Goal: Task Accomplishment & Management: Use online tool/utility

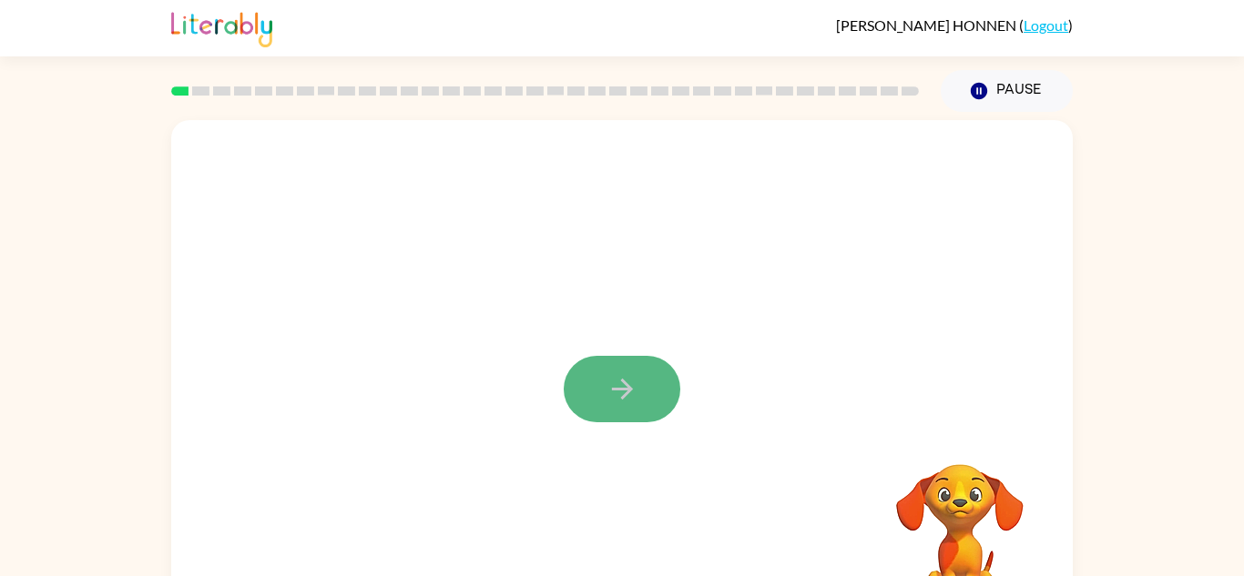
click at [647, 399] on button "button" at bounding box center [622, 389] width 117 height 66
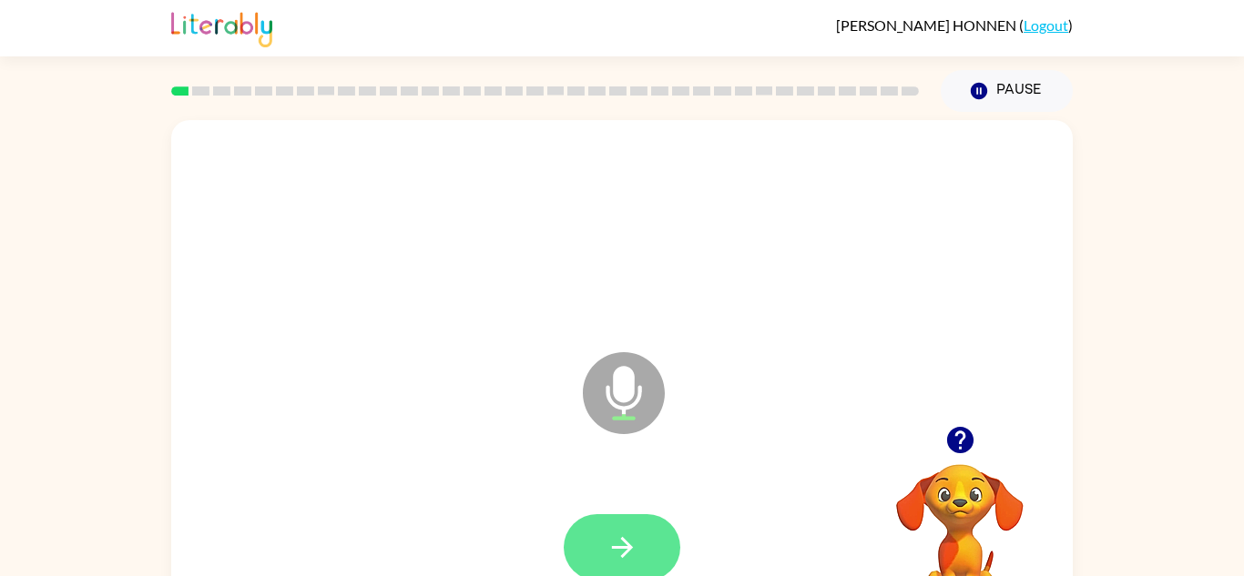
click at [613, 524] on button "button" at bounding box center [622, 547] width 117 height 66
click at [634, 541] on icon "button" at bounding box center [622, 548] width 32 height 32
click at [647, 524] on button "button" at bounding box center [622, 547] width 117 height 66
click at [653, 553] on button "button" at bounding box center [622, 547] width 117 height 66
click at [674, 566] on button "button" at bounding box center [622, 547] width 117 height 66
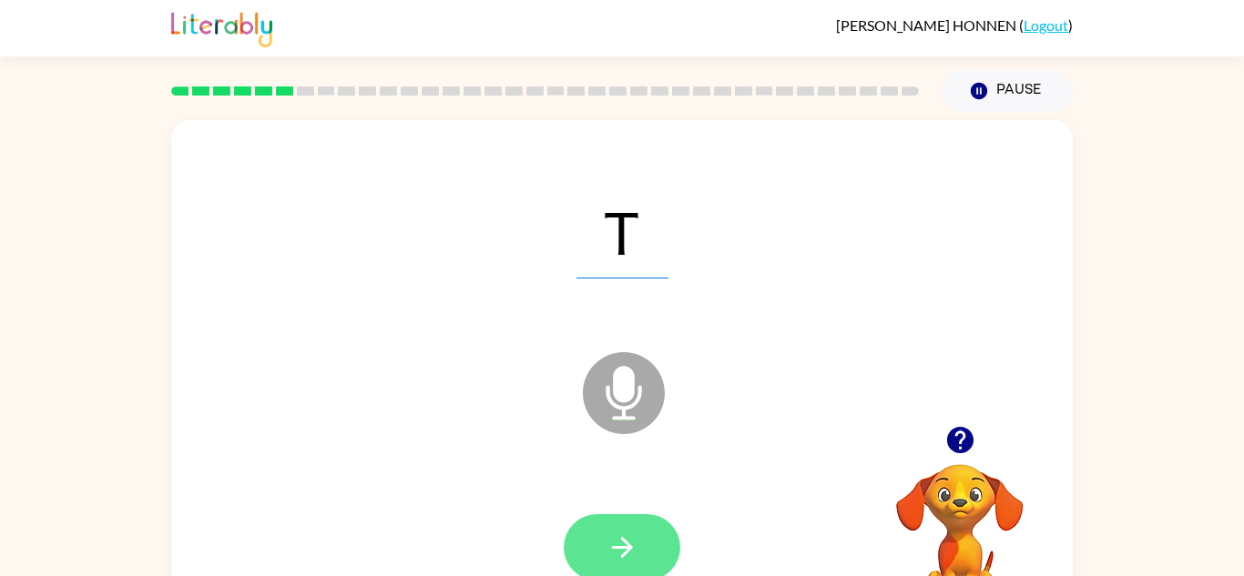
click at [626, 542] on icon "button" at bounding box center [621, 547] width 21 height 21
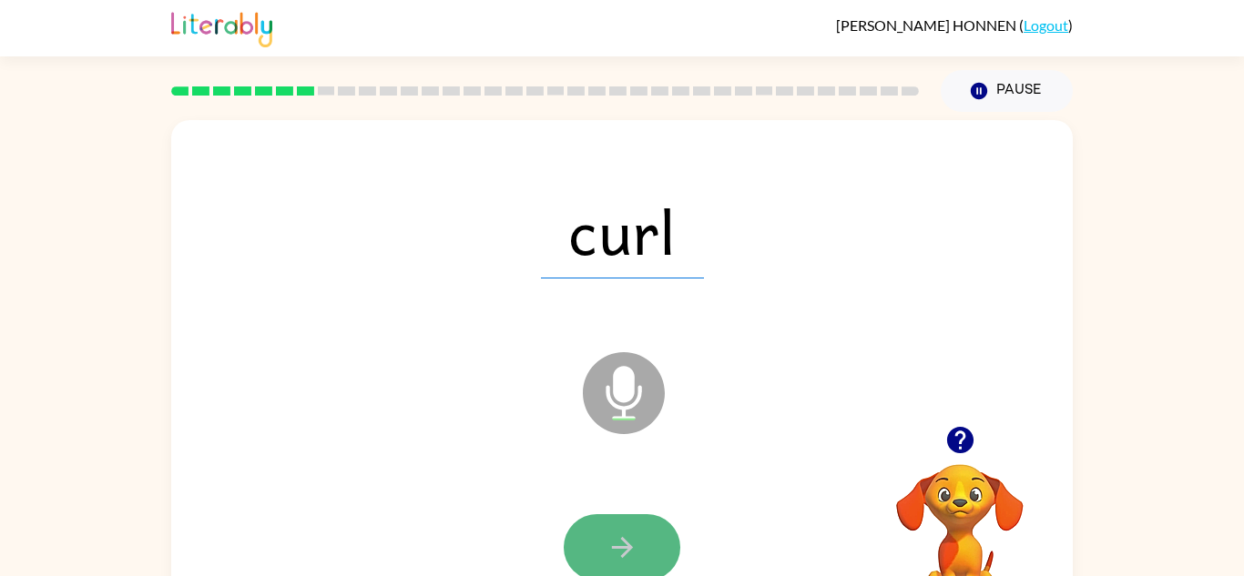
click at [651, 547] on button "button" at bounding box center [622, 547] width 117 height 66
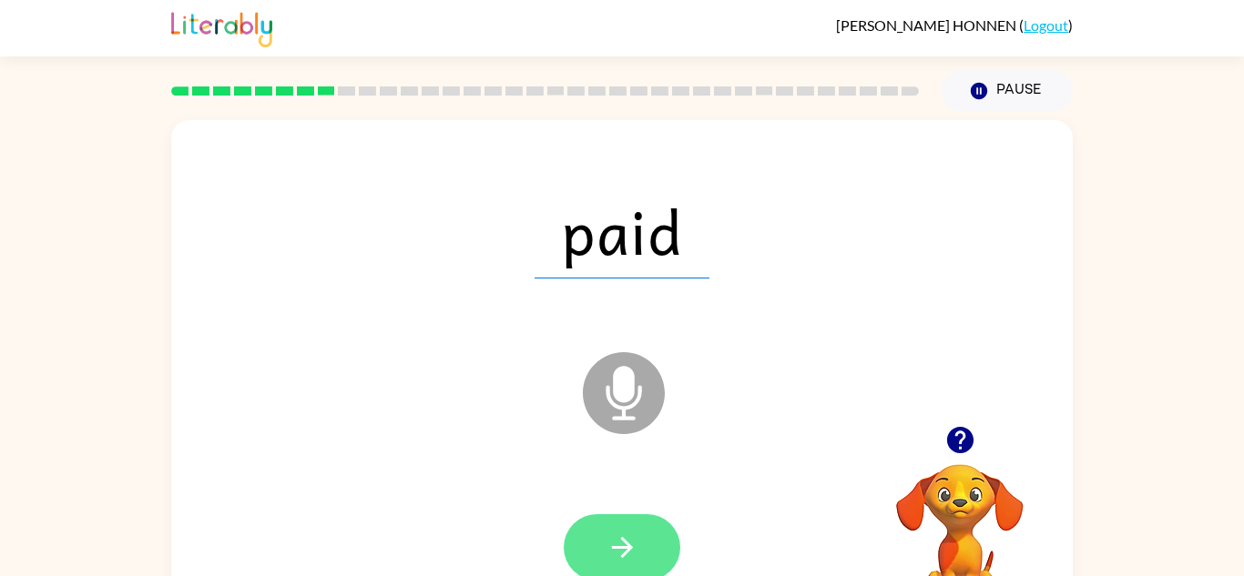
click at [643, 548] on button "button" at bounding box center [622, 547] width 117 height 66
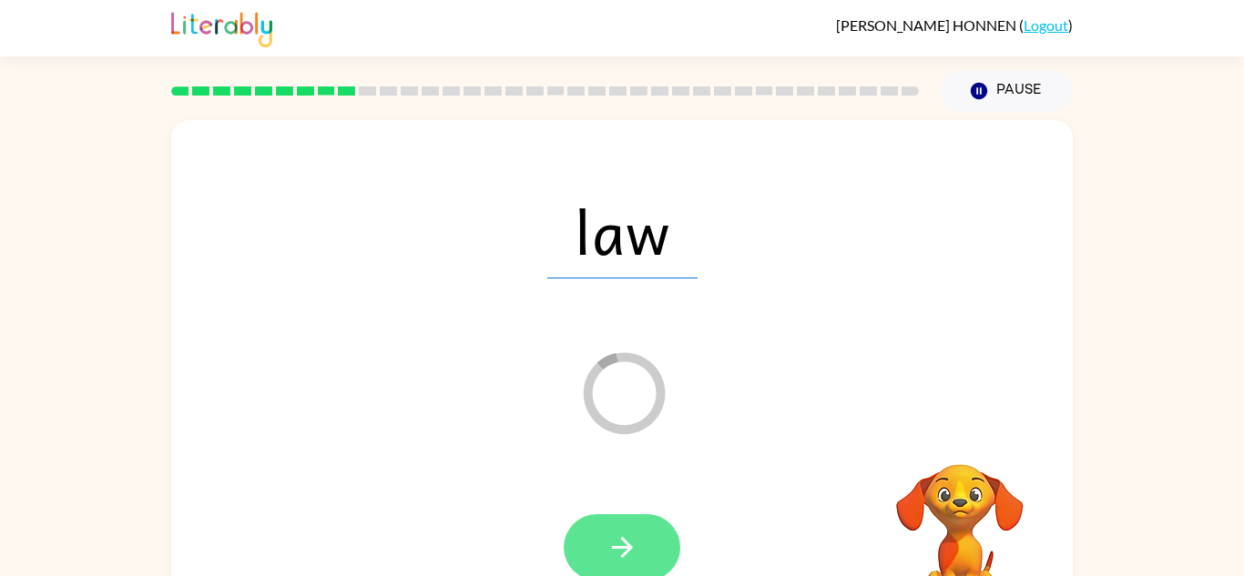
click at [655, 531] on button "button" at bounding box center [622, 547] width 117 height 66
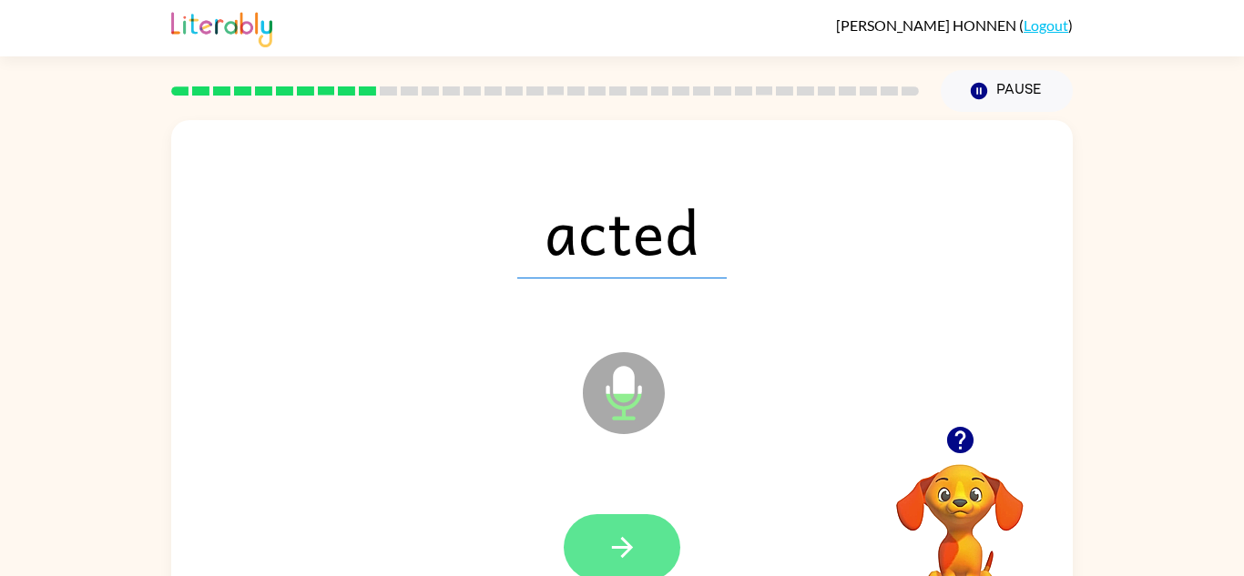
click at [665, 554] on button "button" at bounding box center [622, 547] width 117 height 66
click at [659, 538] on div at bounding box center [622, 547] width 117 height 66
click at [656, 521] on button "button" at bounding box center [622, 547] width 117 height 66
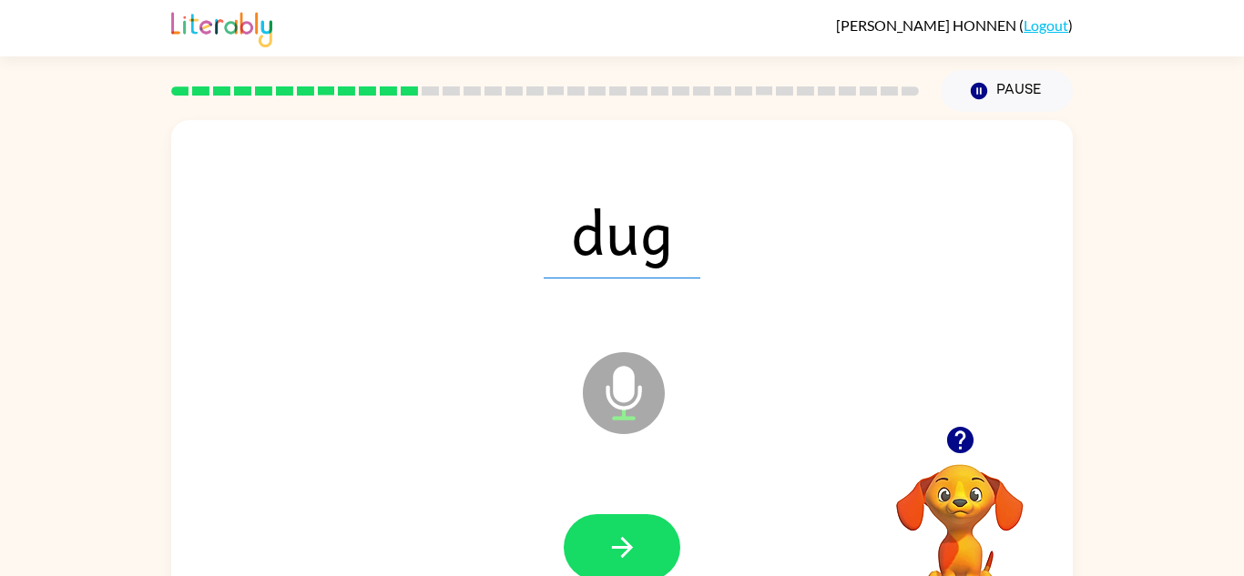
click at [668, 521] on div at bounding box center [622, 547] width 117 height 66
click at [662, 523] on button "button" at bounding box center [622, 547] width 117 height 66
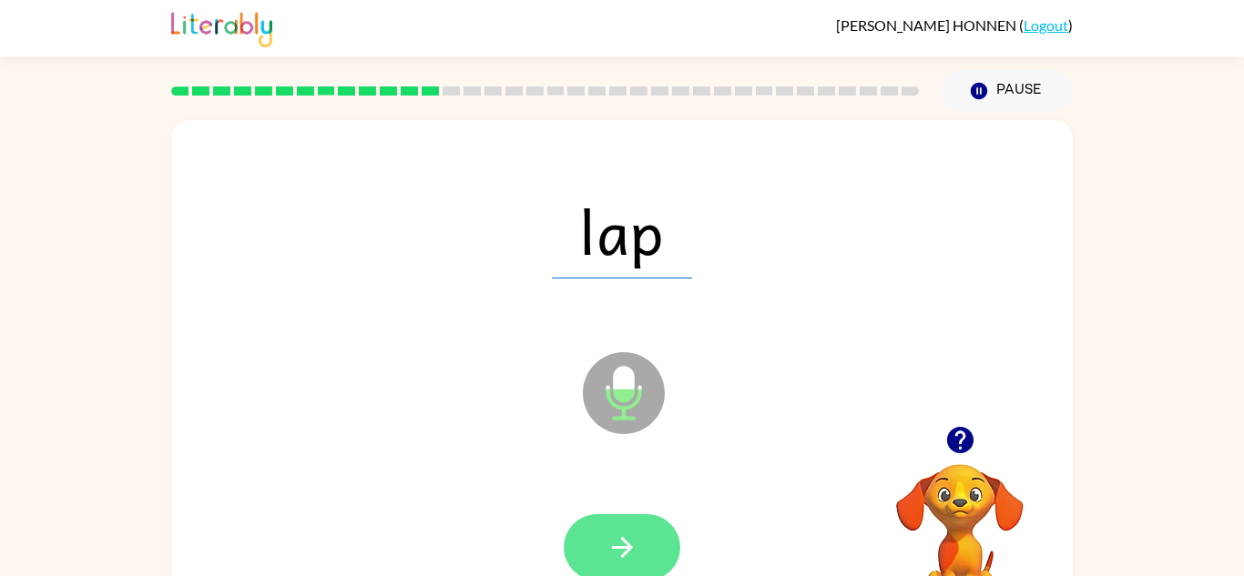
click at [652, 553] on button "button" at bounding box center [622, 547] width 117 height 66
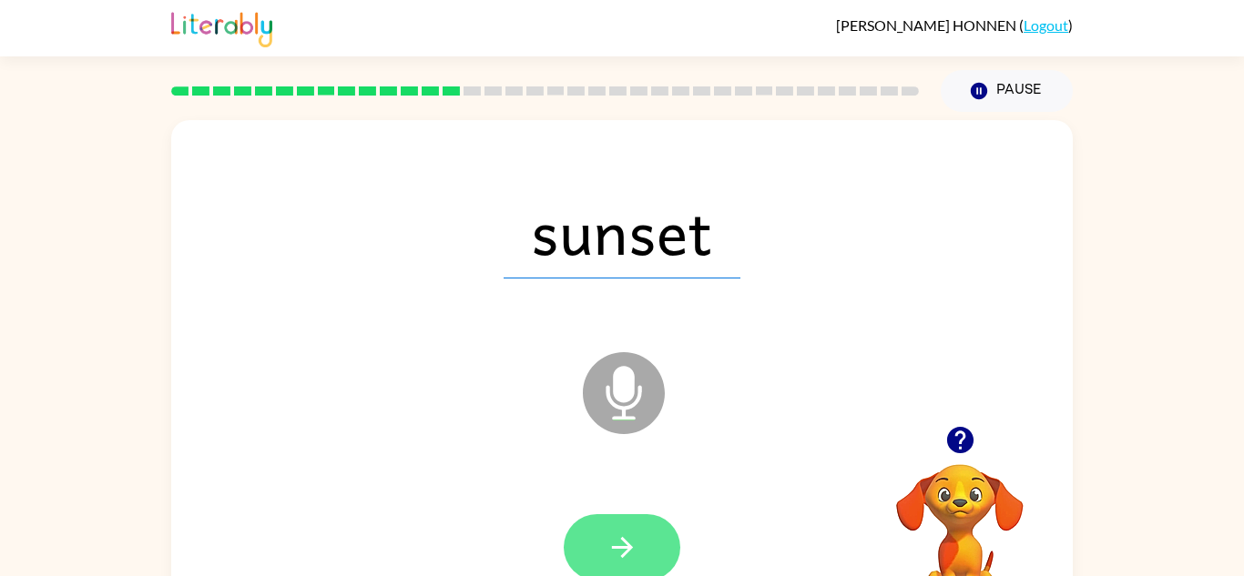
click at [653, 543] on button "button" at bounding box center [622, 547] width 117 height 66
click at [656, 527] on button "button" at bounding box center [622, 547] width 117 height 66
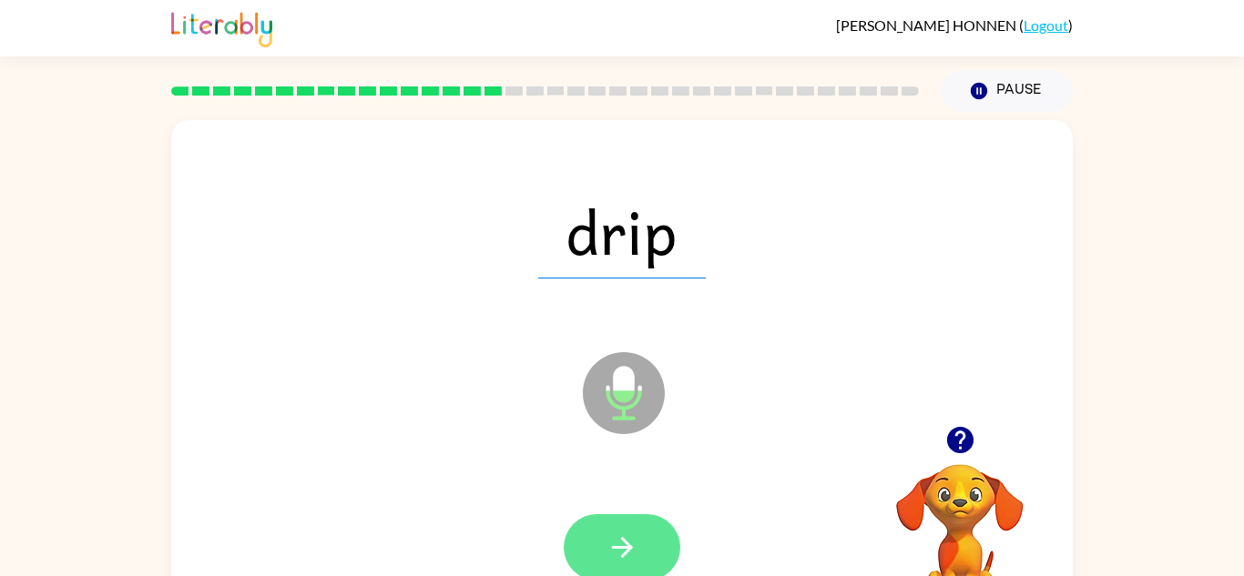
click at [622, 542] on icon "button" at bounding box center [622, 548] width 32 height 32
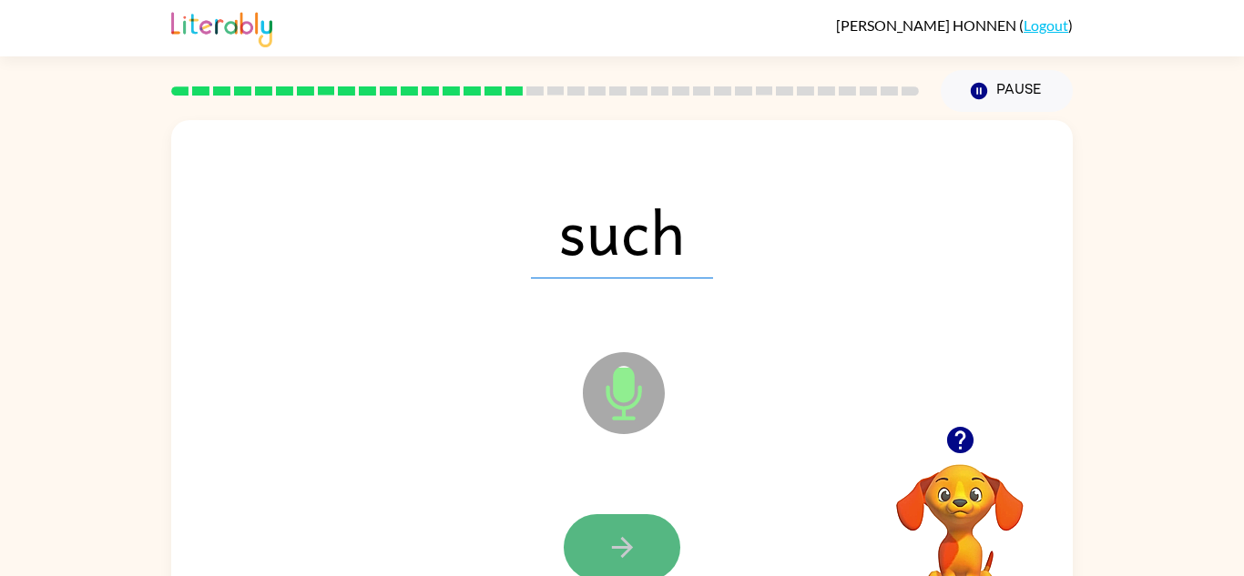
click at [647, 544] on button "button" at bounding box center [622, 547] width 117 height 66
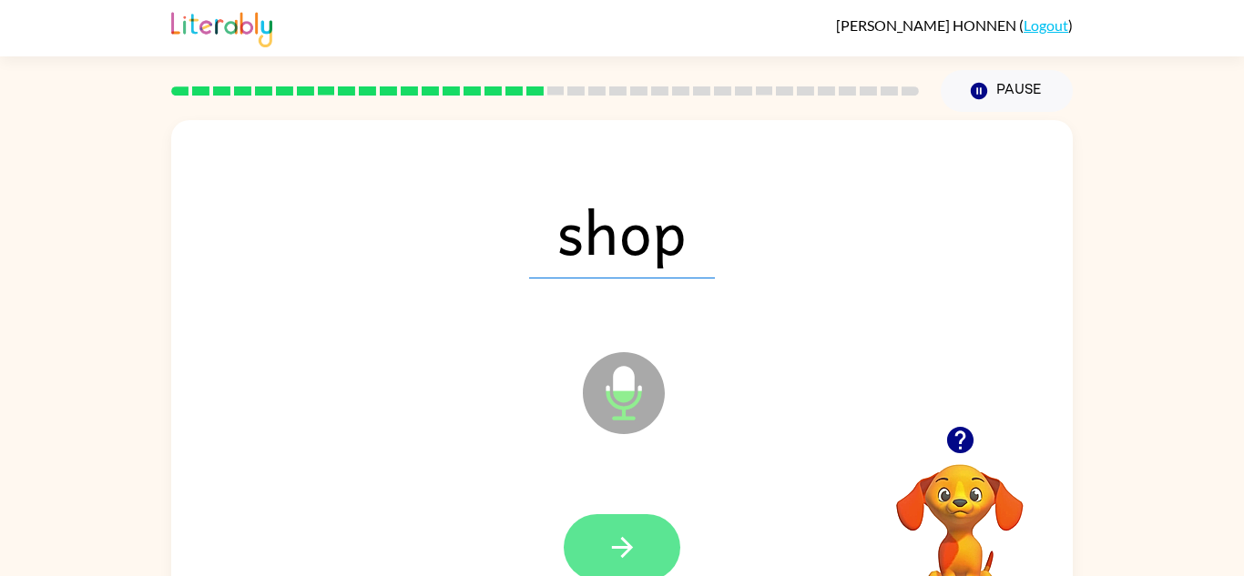
click at [654, 540] on button "button" at bounding box center [622, 547] width 117 height 66
click at [625, 533] on icon "button" at bounding box center [622, 548] width 32 height 32
click at [660, 539] on button "button" at bounding box center [622, 547] width 117 height 66
click at [645, 538] on button "button" at bounding box center [622, 547] width 117 height 66
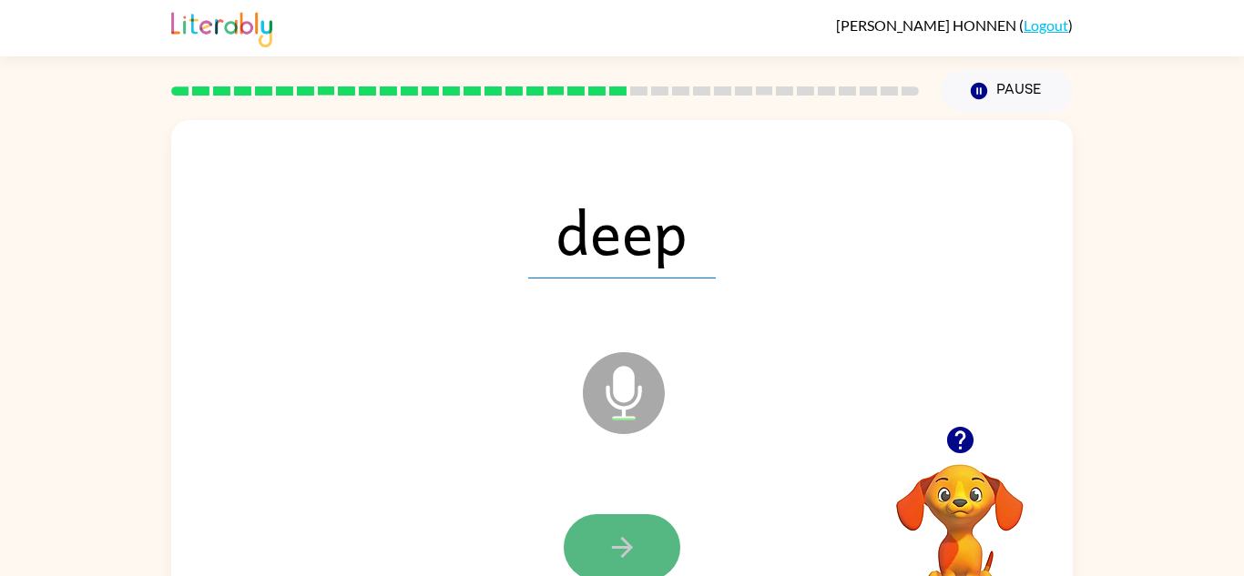
click at [624, 528] on button "button" at bounding box center [622, 547] width 117 height 66
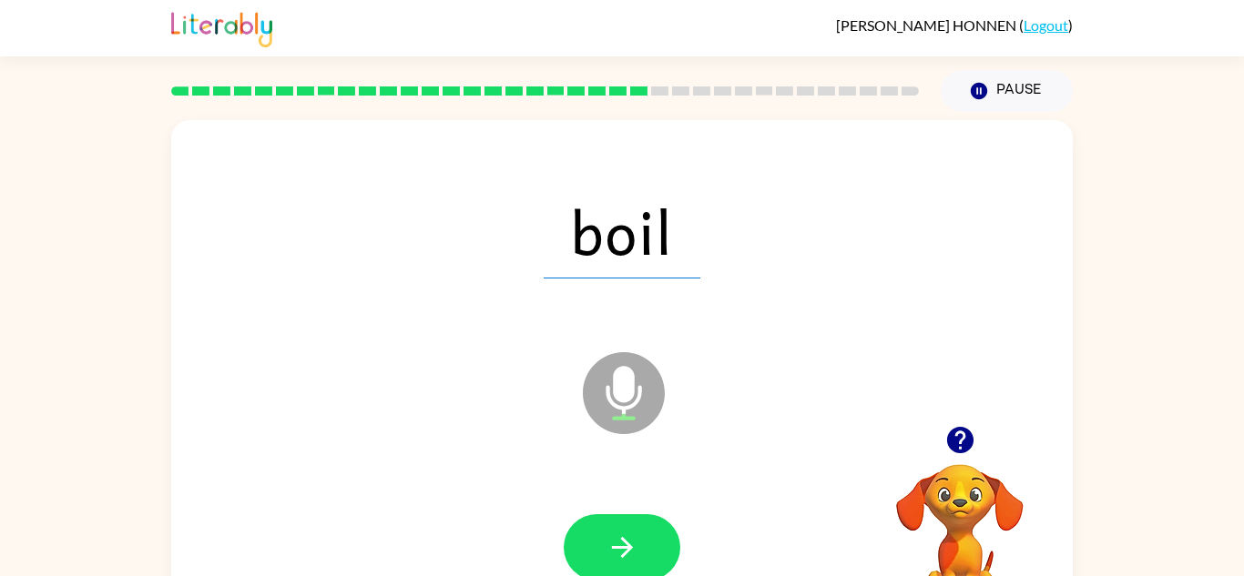
scroll to position [5, 0]
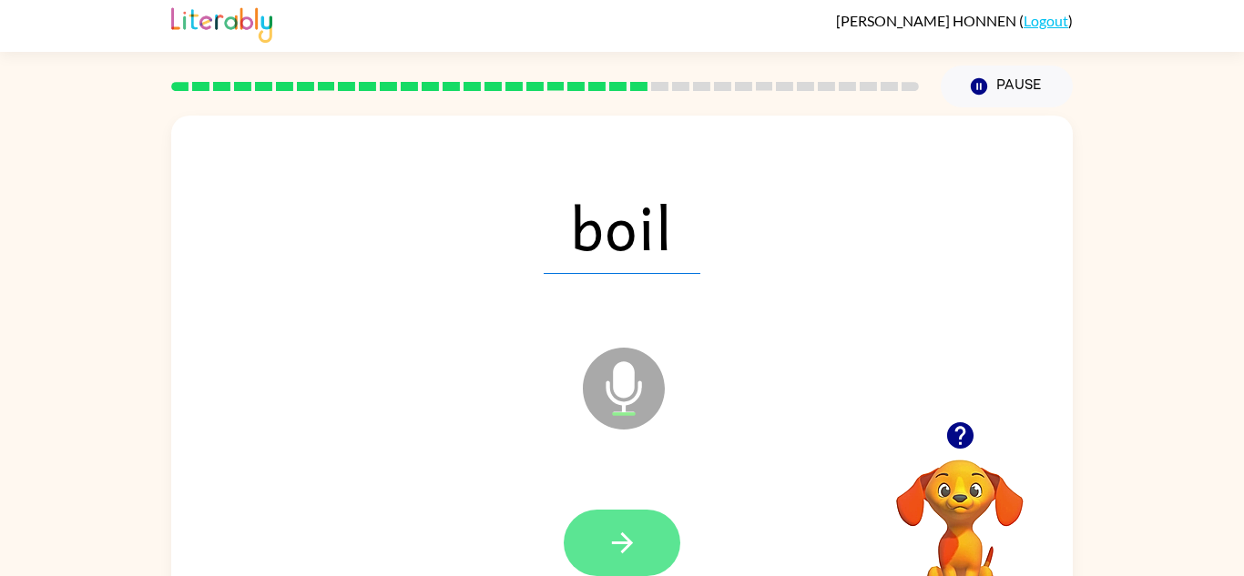
click at [655, 545] on button "button" at bounding box center [622, 543] width 117 height 66
click at [644, 524] on div at bounding box center [622, 543] width 117 height 66
click at [626, 533] on icon "button" at bounding box center [622, 543] width 32 height 32
click at [623, 541] on icon "button" at bounding box center [622, 543] width 32 height 32
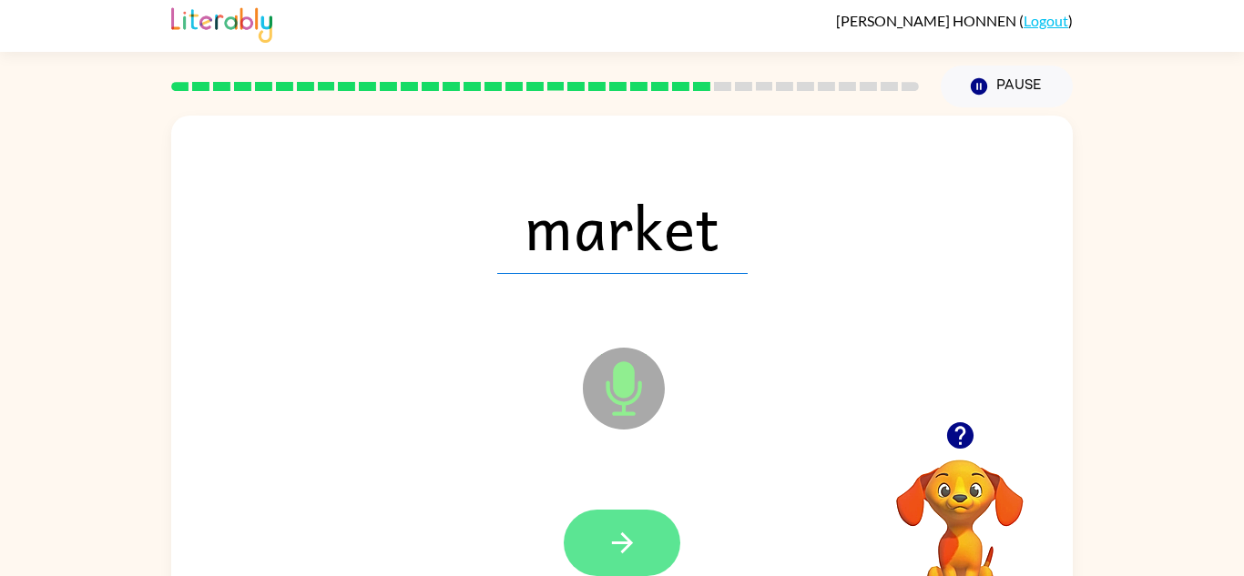
click at [651, 545] on button "button" at bounding box center [622, 543] width 117 height 66
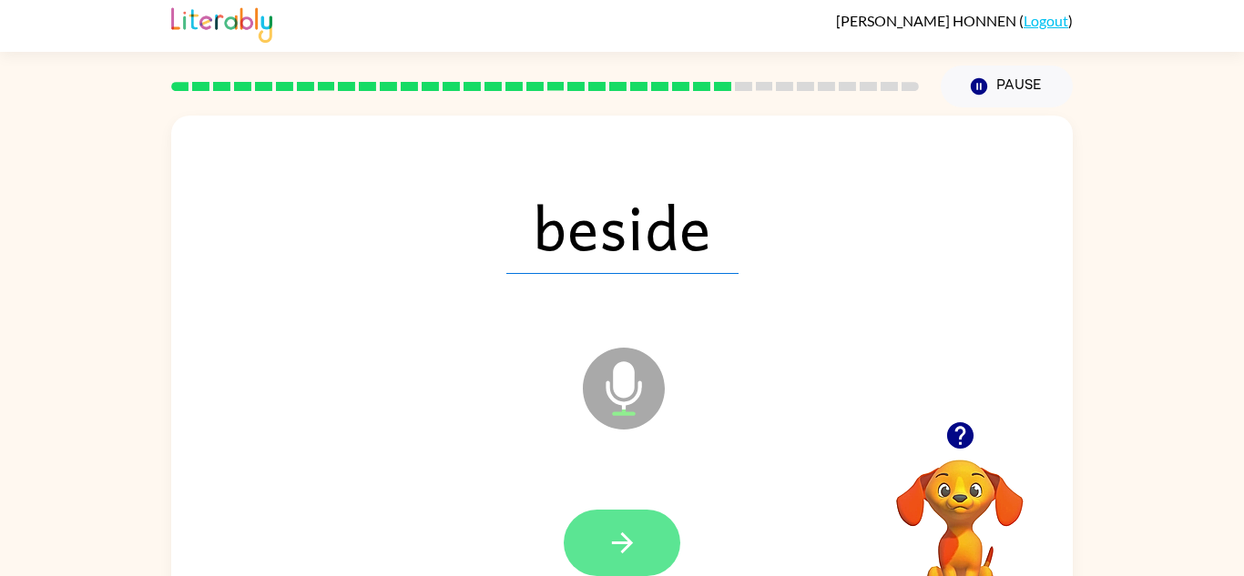
click at [608, 532] on icon "button" at bounding box center [622, 543] width 32 height 32
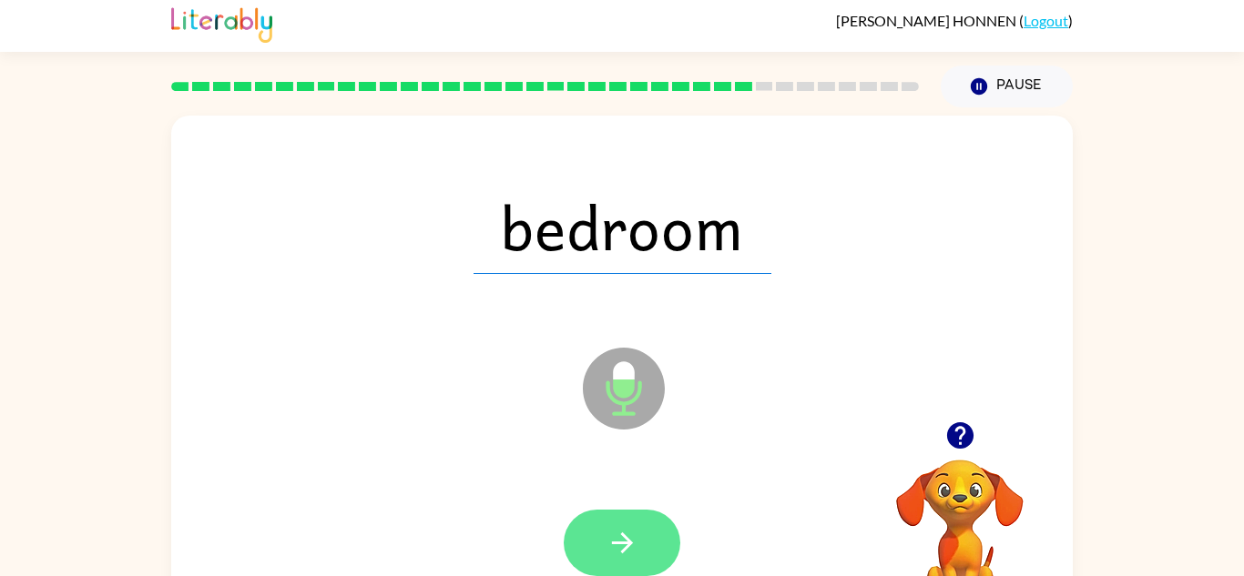
click at [644, 532] on button "button" at bounding box center [622, 543] width 117 height 66
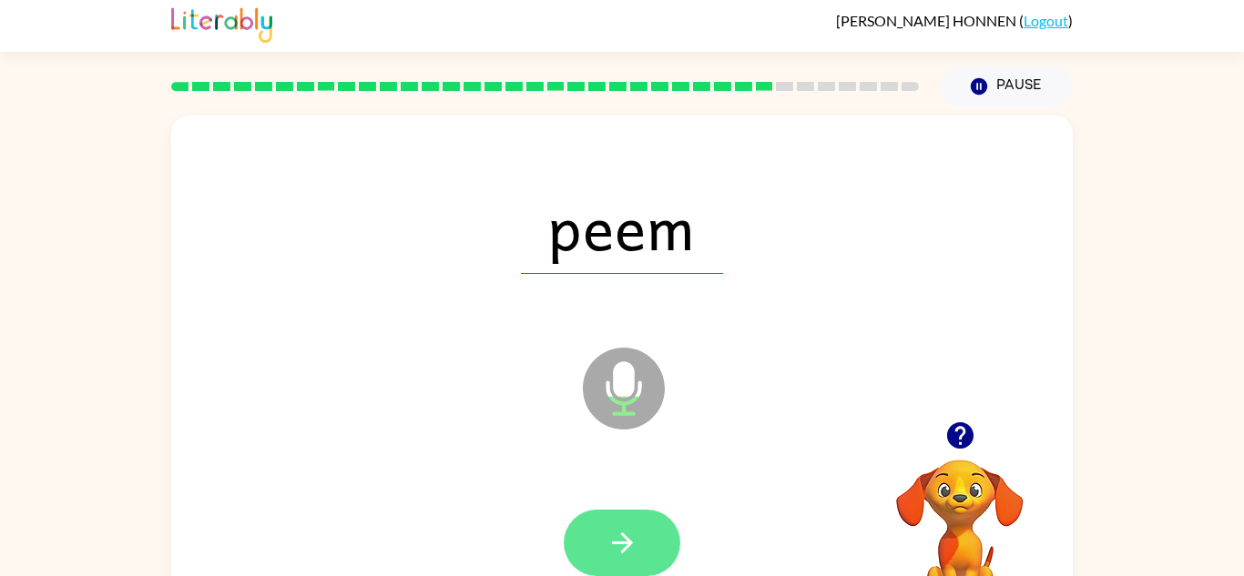
click at [615, 517] on button "button" at bounding box center [622, 543] width 117 height 66
click at [639, 530] on button "button" at bounding box center [622, 543] width 117 height 66
click at [649, 532] on button "button" at bounding box center [622, 543] width 117 height 66
click at [649, 529] on button "button" at bounding box center [622, 543] width 117 height 66
click at [632, 529] on icon "button" at bounding box center [622, 543] width 32 height 32
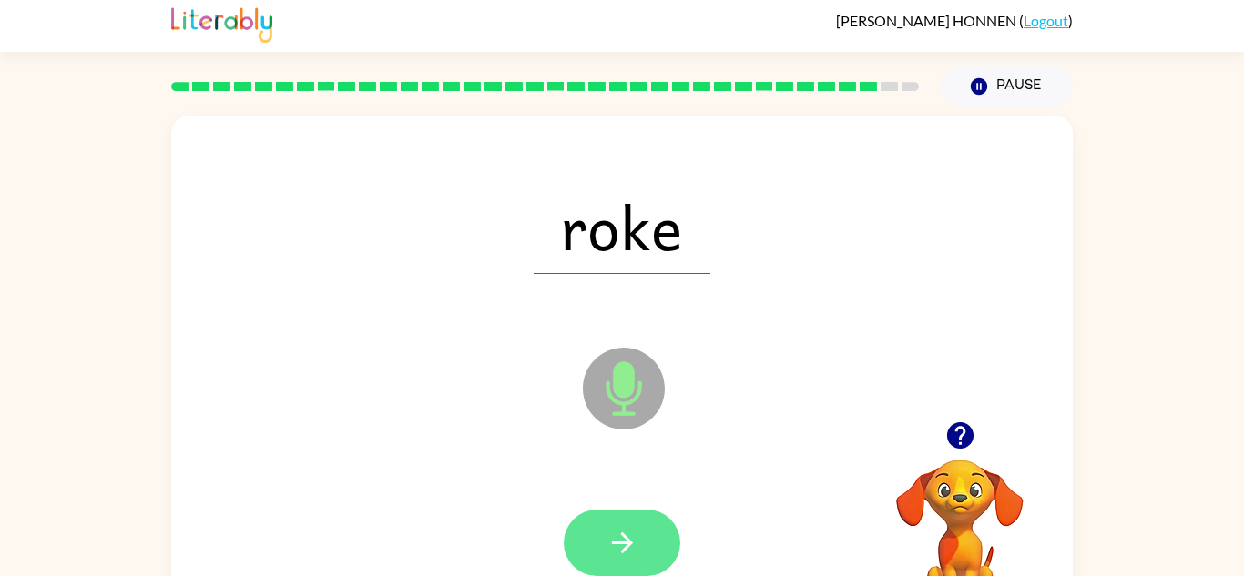
click at [630, 547] on icon "button" at bounding box center [622, 543] width 32 height 32
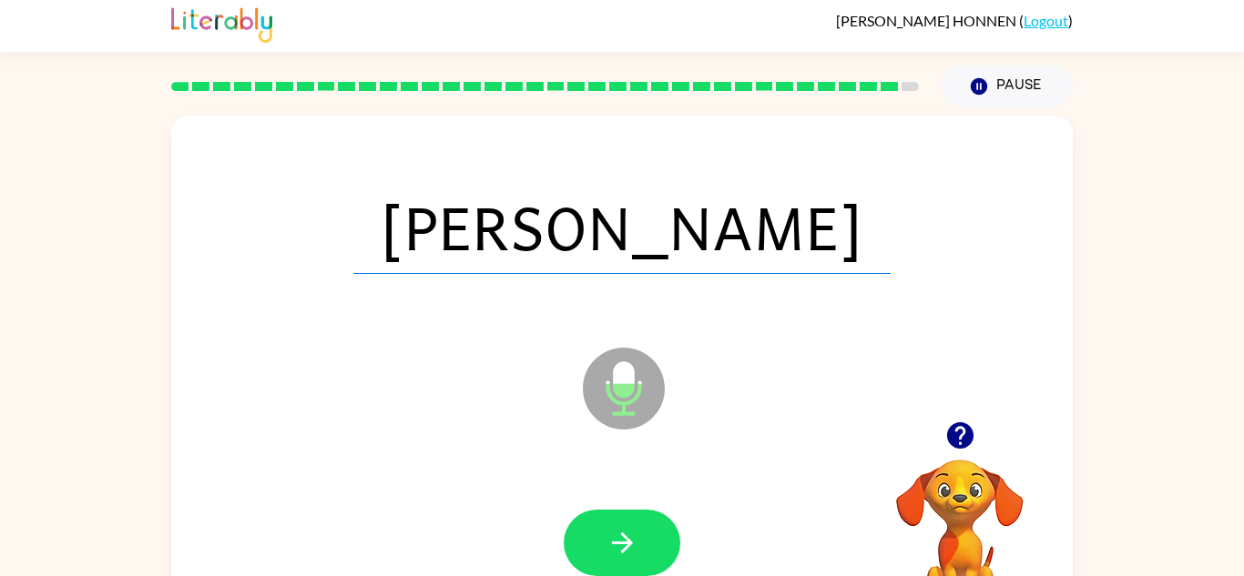
scroll to position [1, 0]
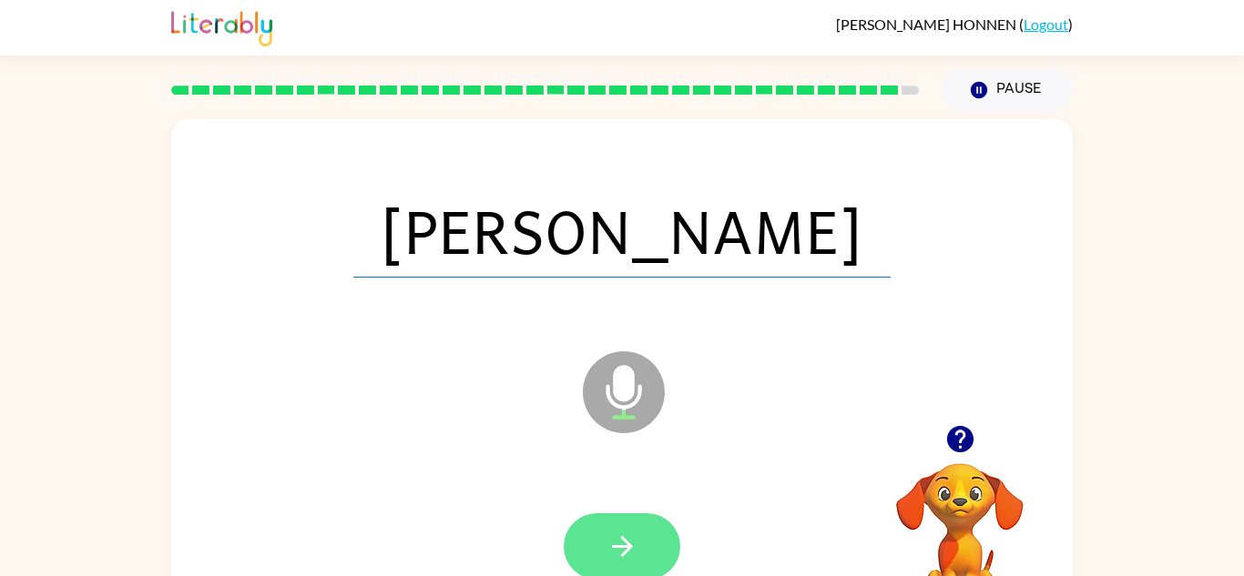
click at [660, 571] on button "button" at bounding box center [622, 546] width 117 height 66
